Goal: Task Accomplishment & Management: Manage account settings

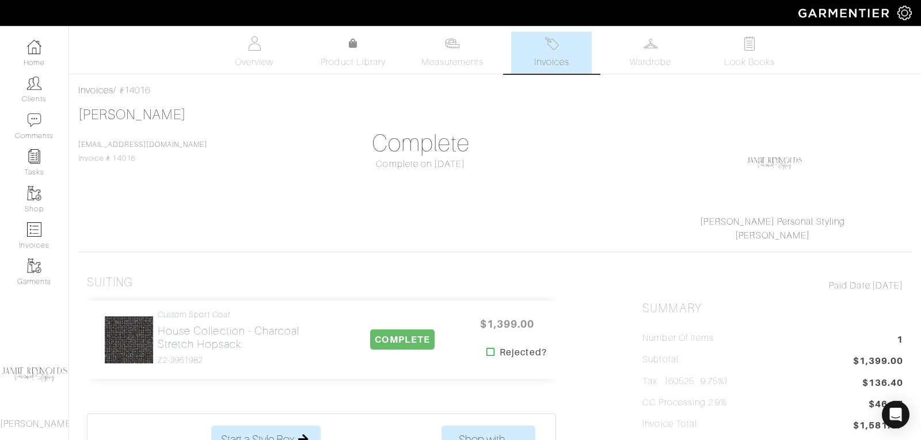
click at [544, 63] on span "Invoices" at bounding box center [551, 62] width 35 height 14
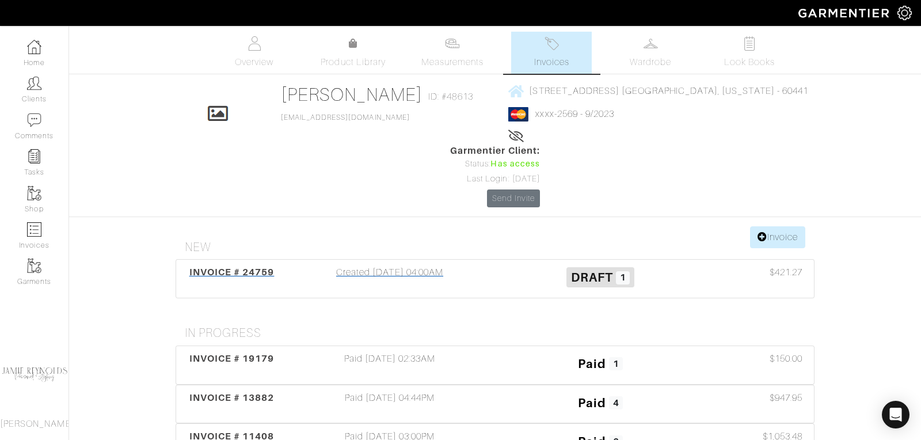
click at [225, 267] on span "INVOICE # 24759" at bounding box center [231, 272] width 85 height 11
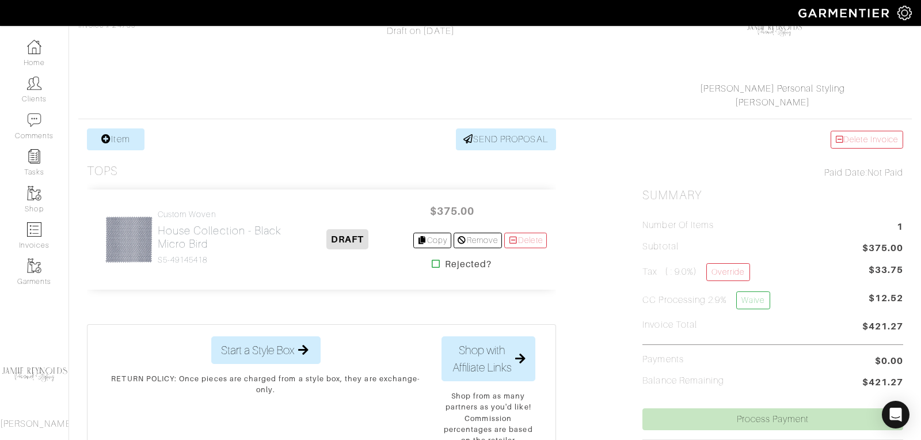
scroll to position [134, 0]
click at [732, 270] on link "Override" at bounding box center [727, 272] width 43 height 18
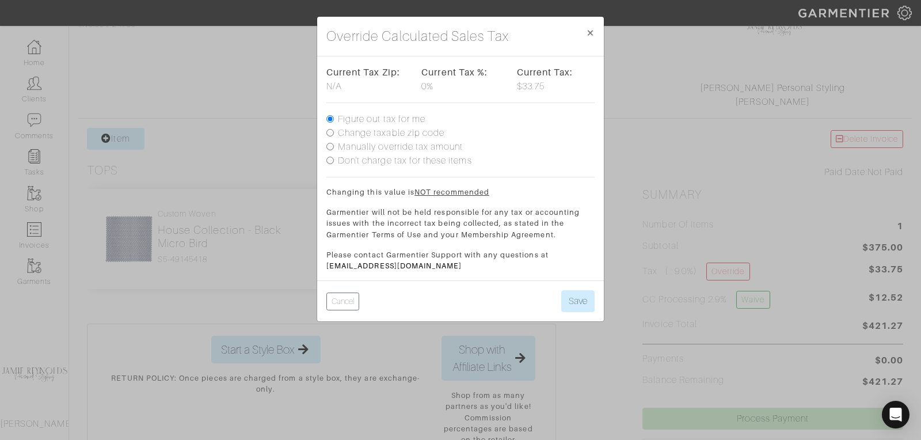
click at [325, 145] on div "Current Tax Zip: N/A Current Tax %: 0% Current Tax: $33.75 Figure out tax for m…" at bounding box center [460, 168] width 287 height 224
click at [327, 147] on input "Manually override tax amount" at bounding box center [329, 146] width 7 height 7
radio input "true"
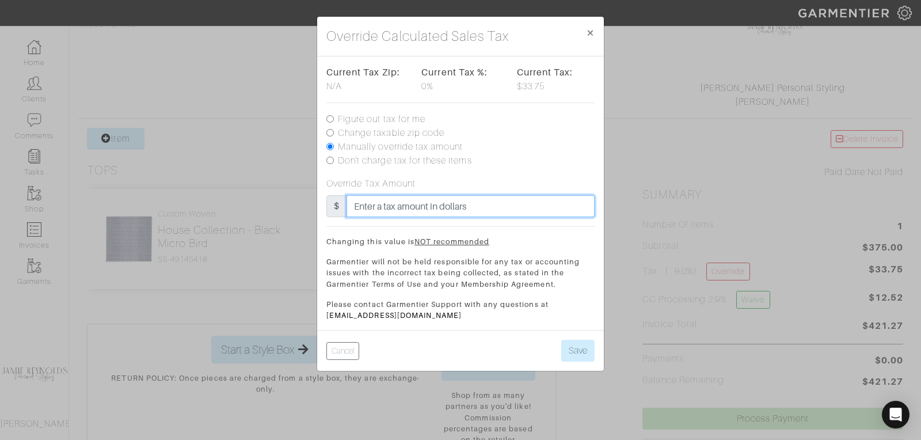
click at [371, 204] on input "text" at bounding box center [471, 206] width 248 height 22
type input "37.5"
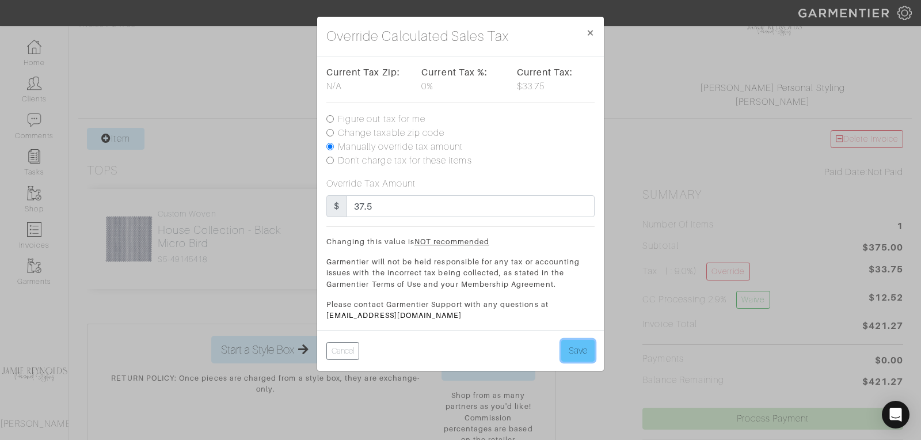
click at [581, 348] on button "Save" at bounding box center [577, 351] width 33 height 22
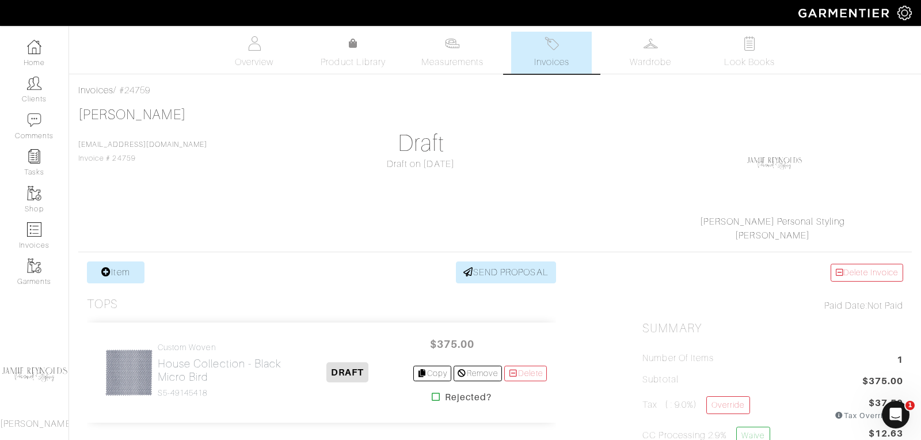
scroll to position [98, 0]
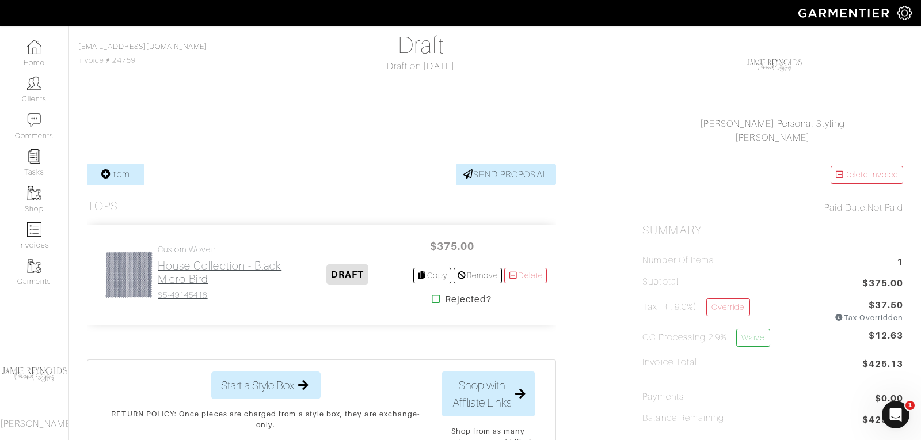
click at [208, 282] on h2 "House Collection - Black Micro Bird" at bounding box center [220, 272] width 125 height 26
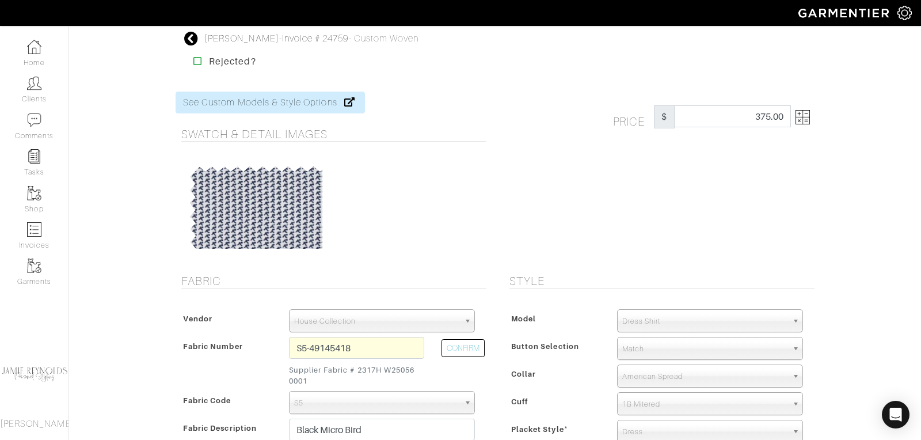
click at [807, 120] on img at bounding box center [803, 117] width 14 height 14
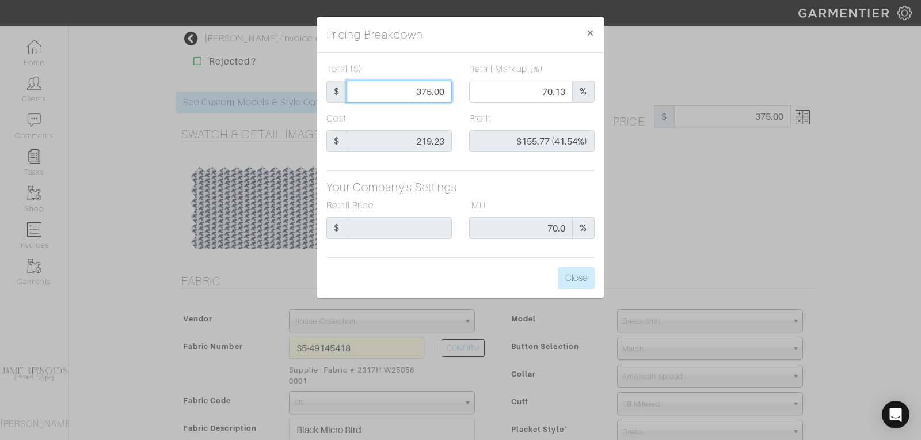
click at [431, 90] on input "375.00" at bounding box center [399, 92] width 105 height 22
type input "3"
type input "0.00"
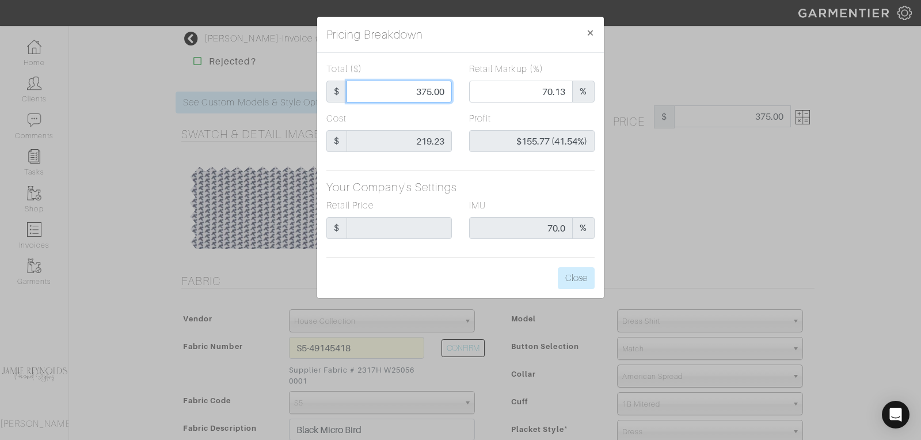
type input "-$216.23 (-7207.67%)"
type input "35"
type input "-$184.23 (-526.37%)"
type input "350"
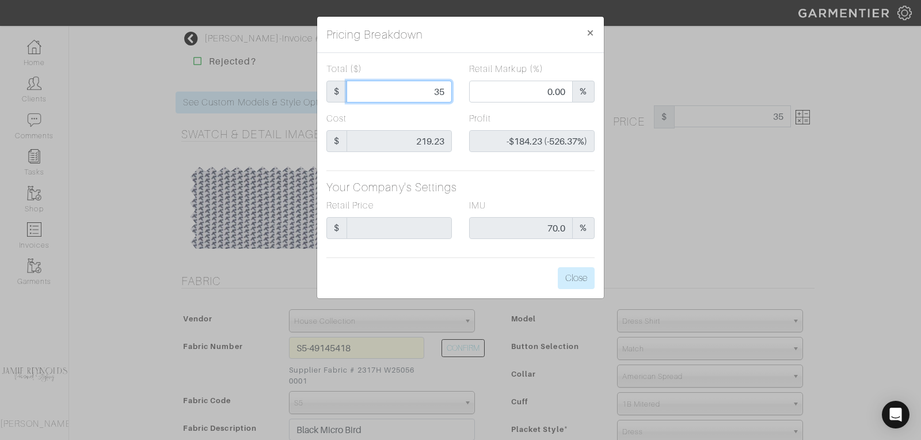
type input "350"
type input "68.00"
type input "$130.77 (37.36%)"
type input "350"
type input "350.00"
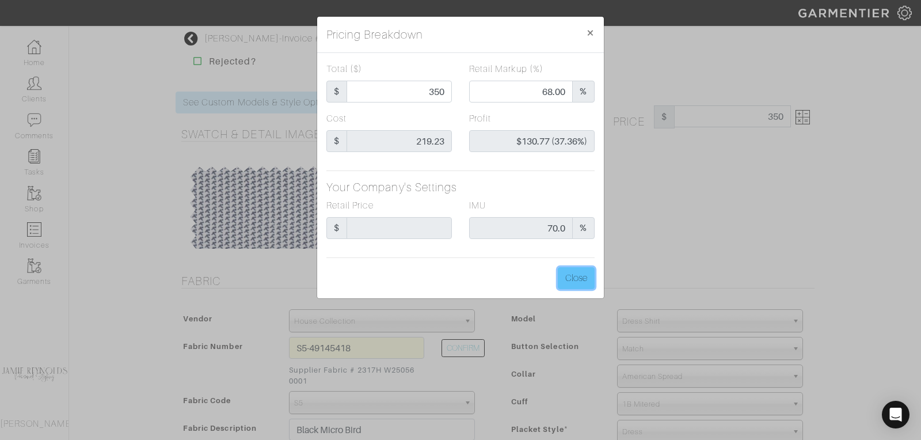
type input "350.00"
click at [574, 277] on button "Close" at bounding box center [576, 278] width 37 height 22
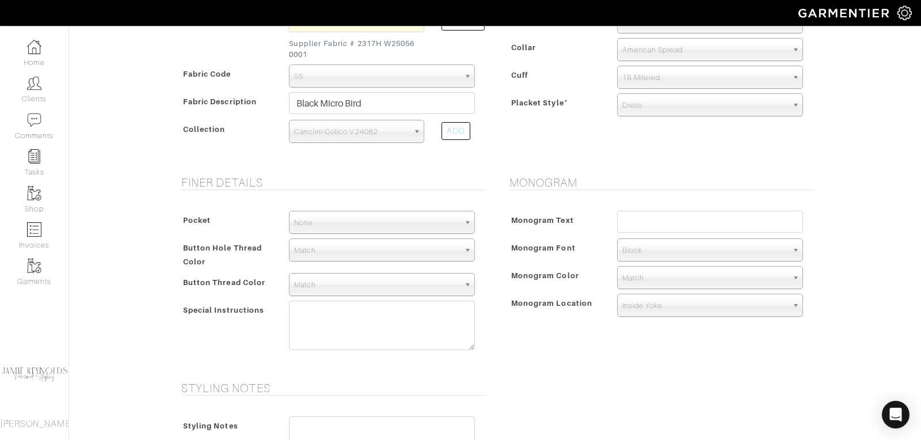
scroll to position [359, 0]
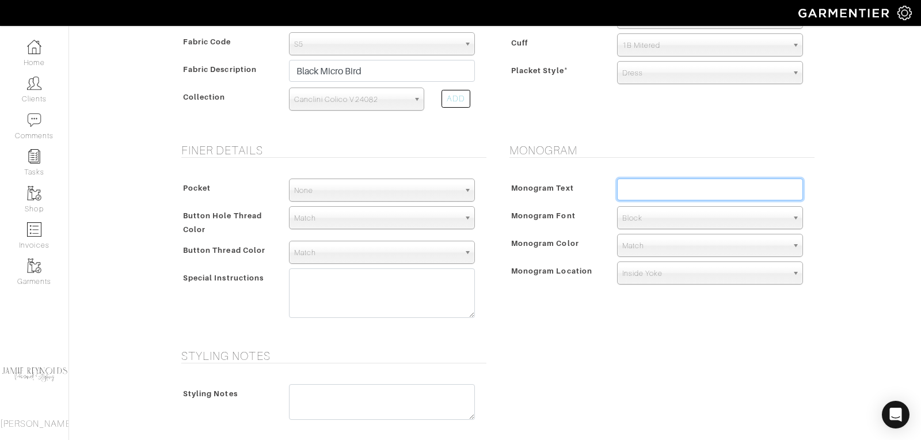
click at [649, 190] on input "text" at bounding box center [710, 189] width 186 height 22
type input "ROOSTER"
click at [568, 307] on div "Monogram Monogram Text ROOSTER Monogram Font N/A Script Calligraphy Times Roman…" at bounding box center [659, 239] width 328 height 192
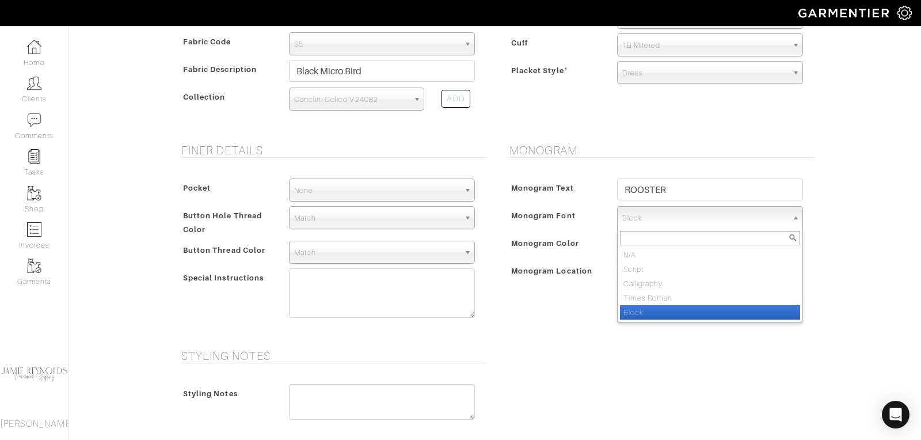
click at [641, 219] on span "Block" at bounding box center [704, 218] width 165 height 23
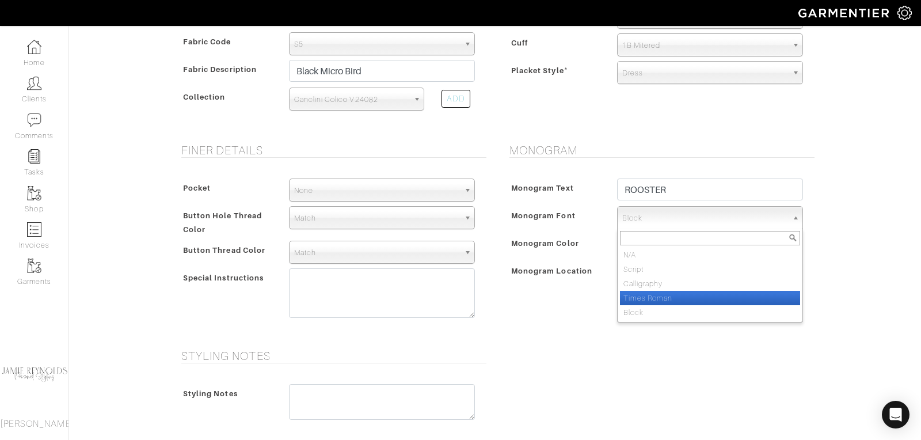
click at [637, 296] on li "Times Roman" at bounding box center [710, 298] width 180 height 14
select select "Times Roman"
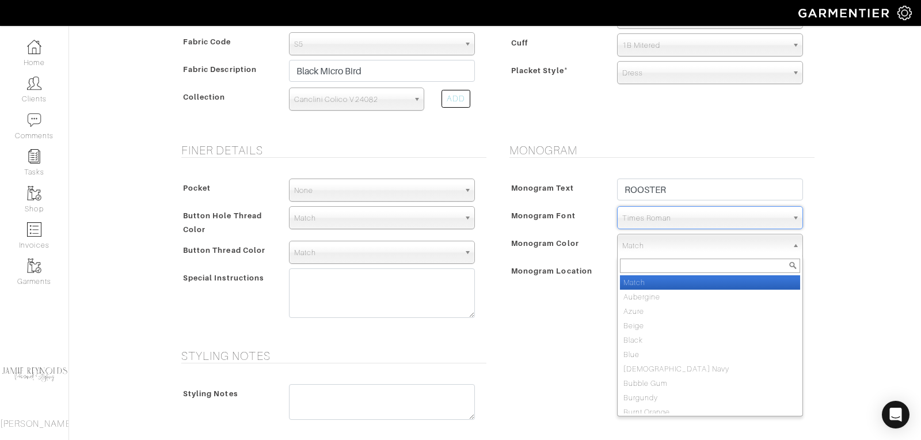
click at [636, 242] on span "Match" at bounding box center [704, 245] width 165 height 23
type input "bla"
click at [634, 276] on li "Bla ck" at bounding box center [710, 282] width 180 height 14
select select "7"
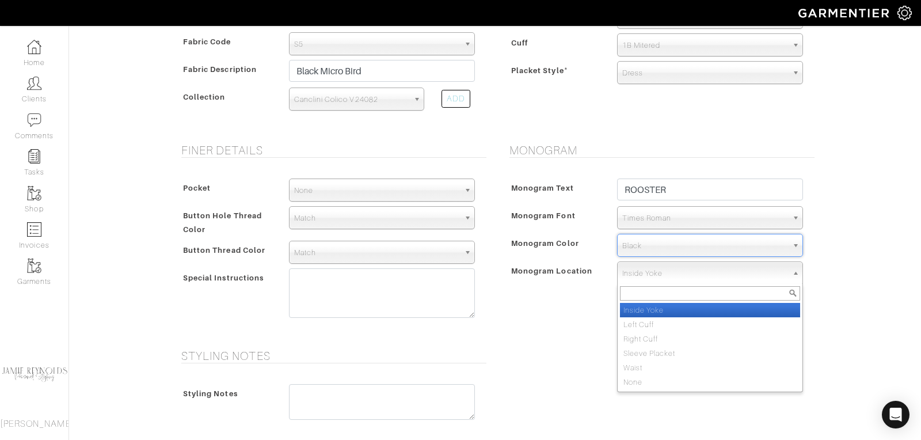
click at [636, 273] on span "Inside Yoke" at bounding box center [704, 273] width 165 height 23
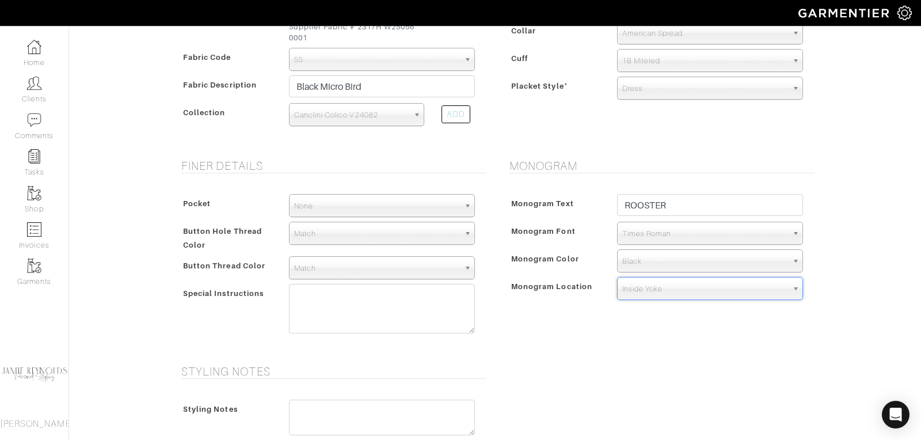
scroll to position [342, 0]
click at [322, 268] on span "Match" at bounding box center [376, 269] width 165 height 23
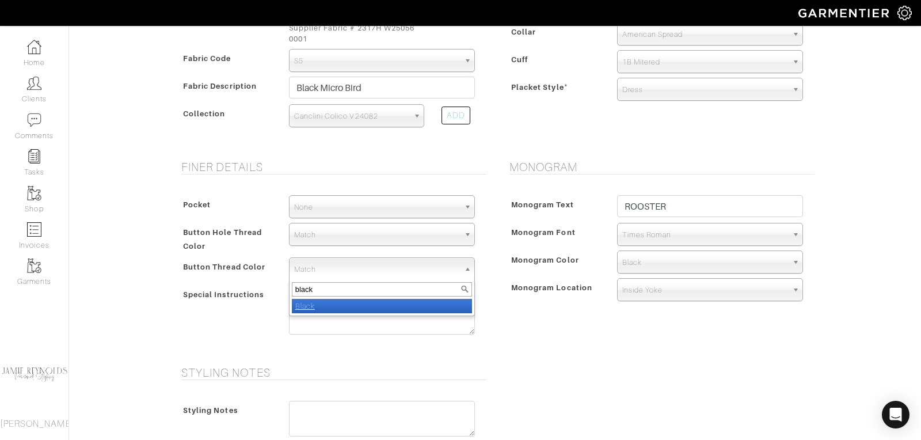
type input "black"
click at [316, 303] on li "Black" at bounding box center [382, 306] width 180 height 14
select select "7"
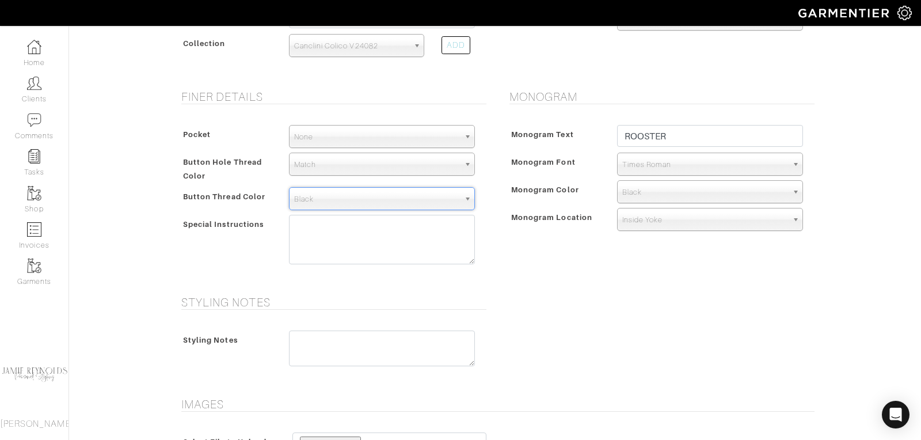
scroll to position [417, 0]
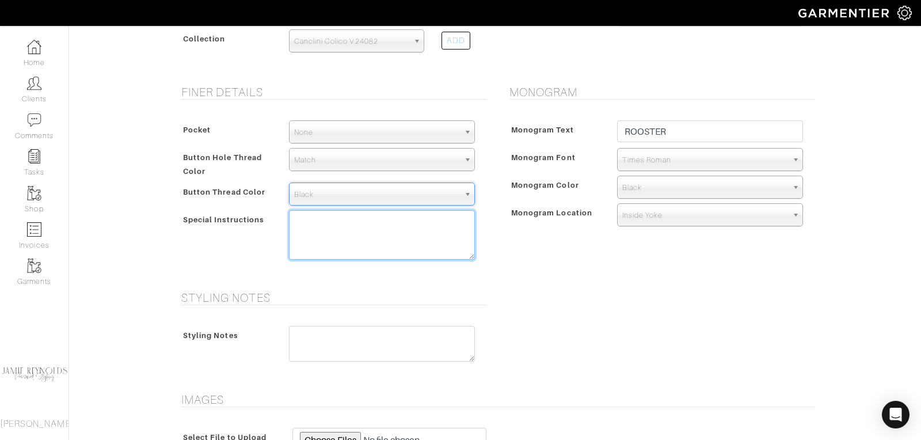
click at [305, 223] on textarea at bounding box center [382, 235] width 186 height 50
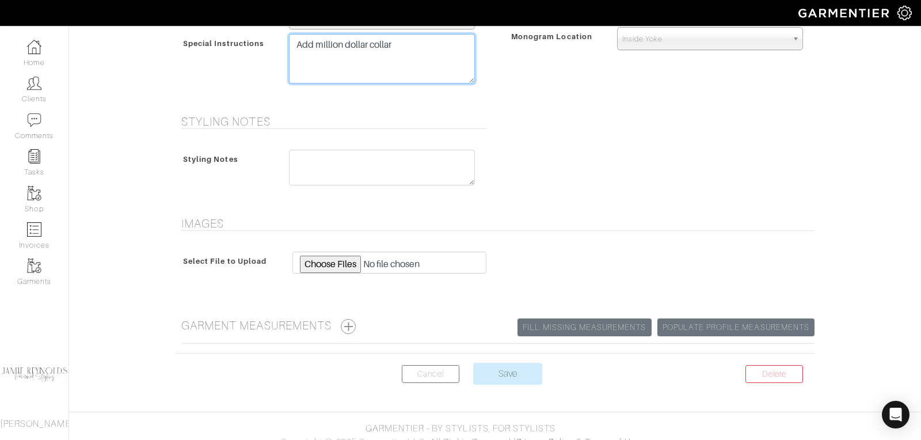
scroll to position [601, 0]
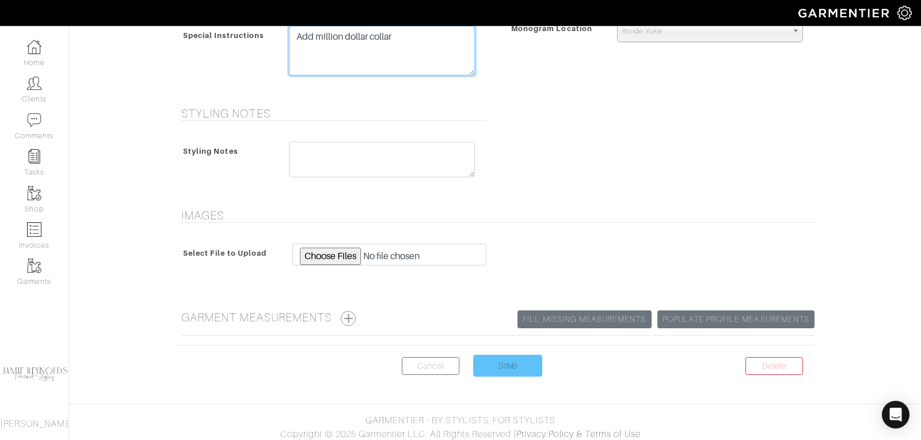
type textarea "Add million dollar collar"
click at [515, 355] on input "Save" at bounding box center [507, 366] width 69 height 22
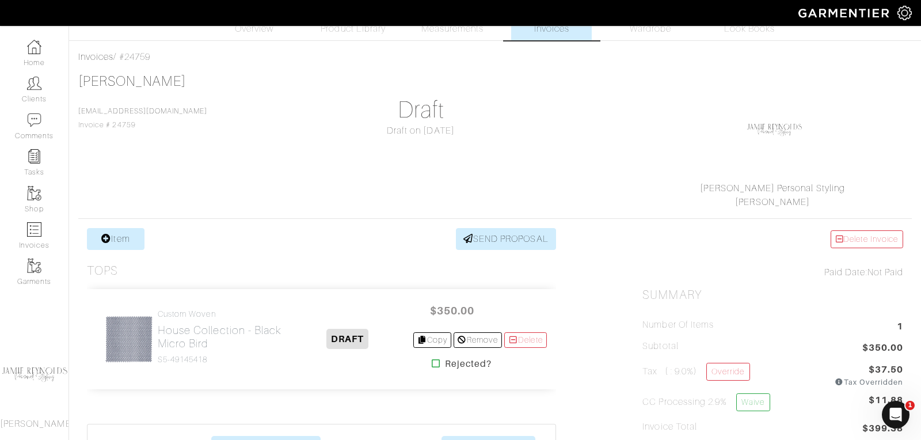
scroll to position [30, 0]
